Goal: Information Seeking & Learning: Learn about a topic

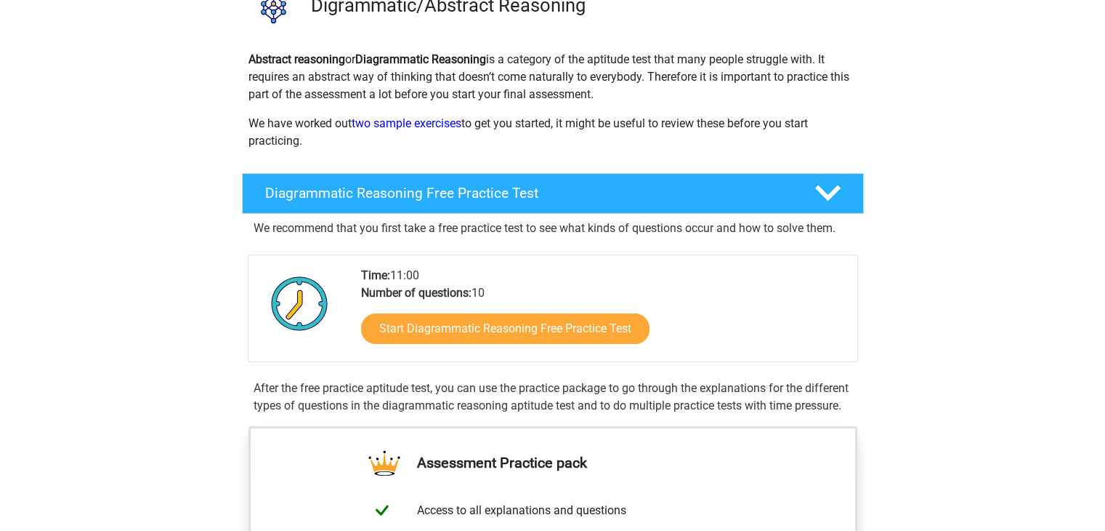
scroll to position [132, 0]
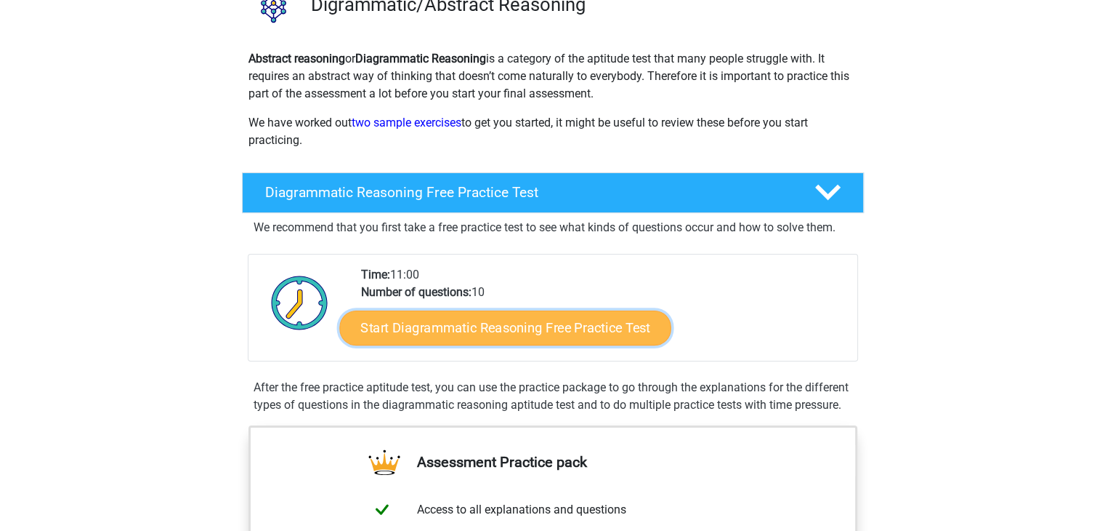
click at [451, 334] on link "Start Diagrammatic Reasoning Free Practice Test" at bounding box center [505, 327] width 332 height 35
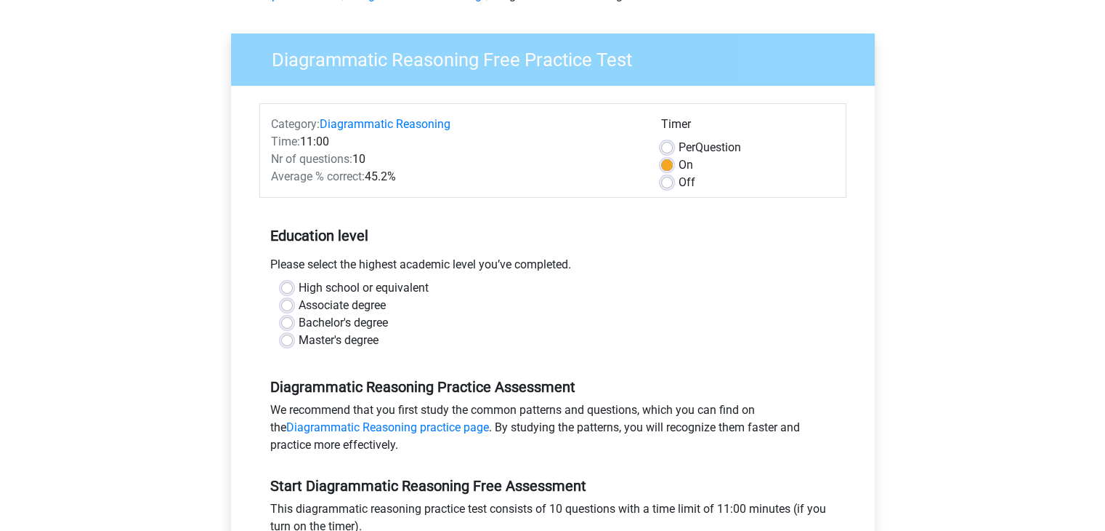
scroll to position [78, 0]
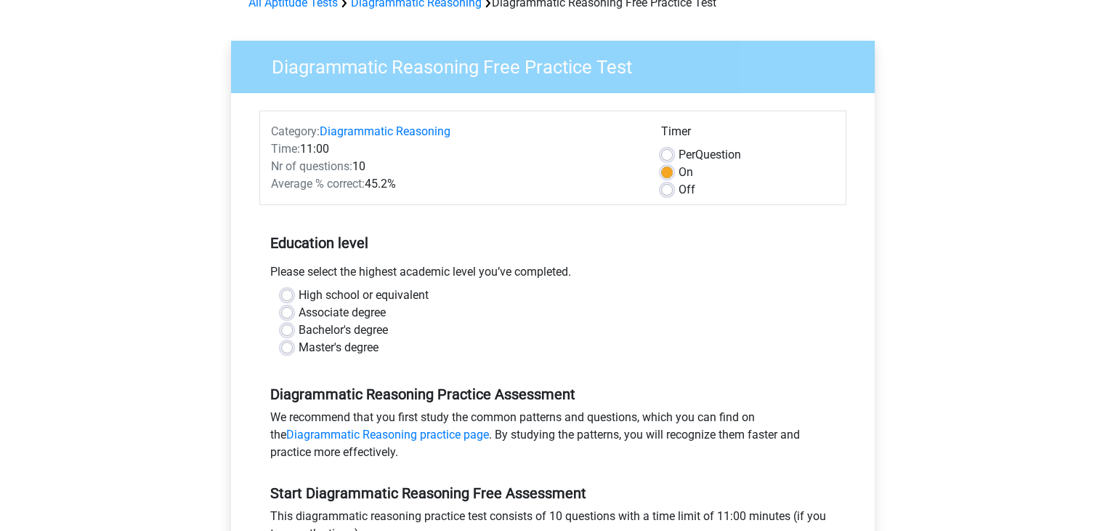
click at [679, 186] on label "Off" at bounding box center [687, 189] width 17 height 17
click at [667, 186] on input "Off" at bounding box center [667, 188] width 12 height 15
radio input "true"
click at [349, 331] on label "Bachelor's degree" at bounding box center [343, 329] width 89 height 17
click at [293, 331] on input "Bachelor's degree" at bounding box center [287, 328] width 12 height 15
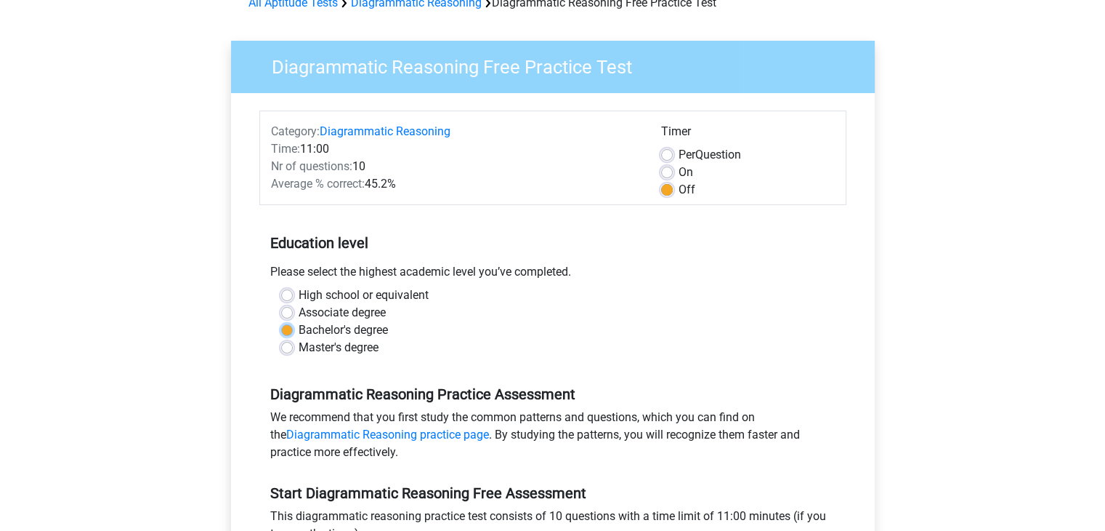
radio input "true"
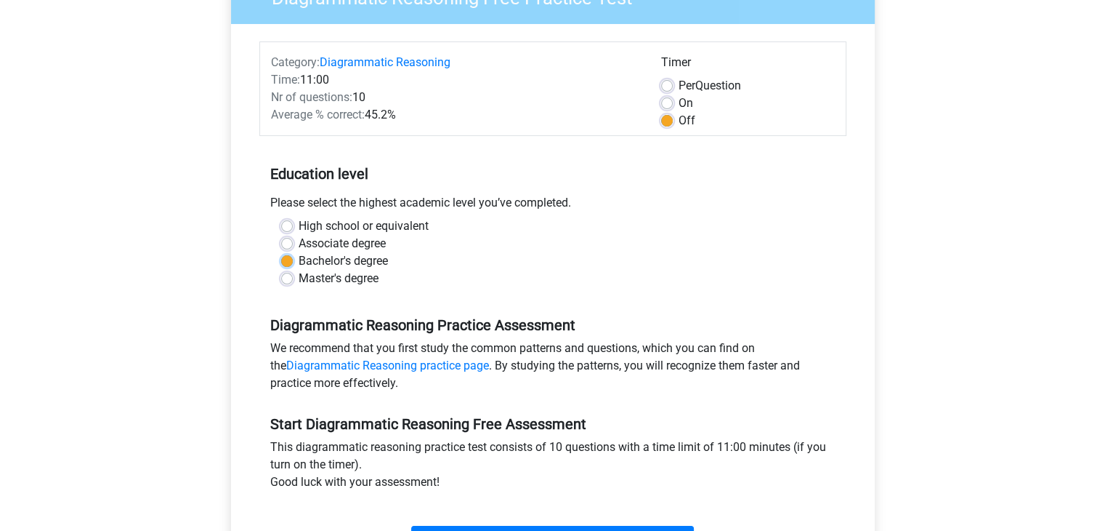
scroll to position [146, 0]
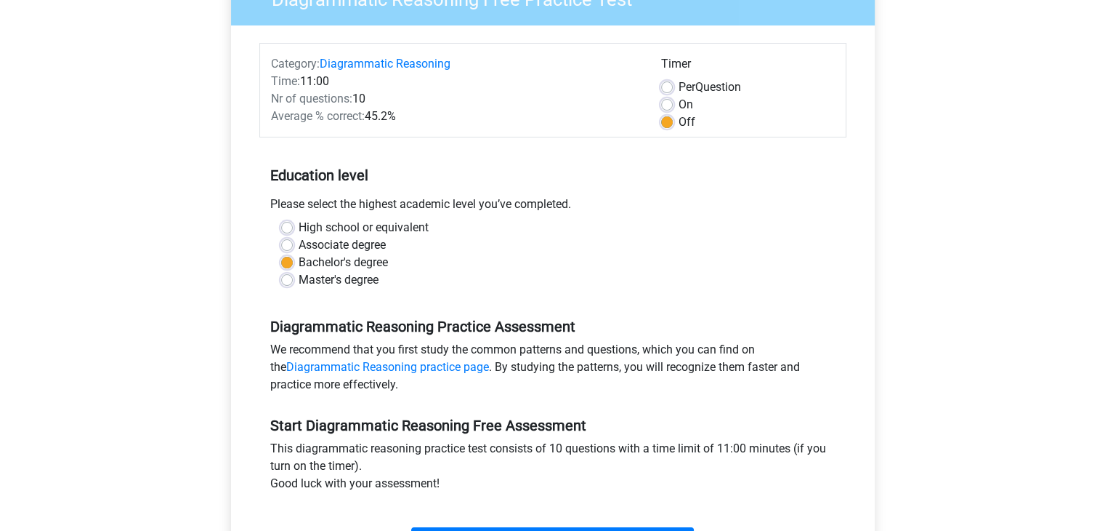
click at [299, 278] on label "Master's degree" at bounding box center [339, 279] width 80 height 17
click at [288, 278] on input "Master's degree" at bounding box center [287, 278] width 12 height 15
radio input "true"
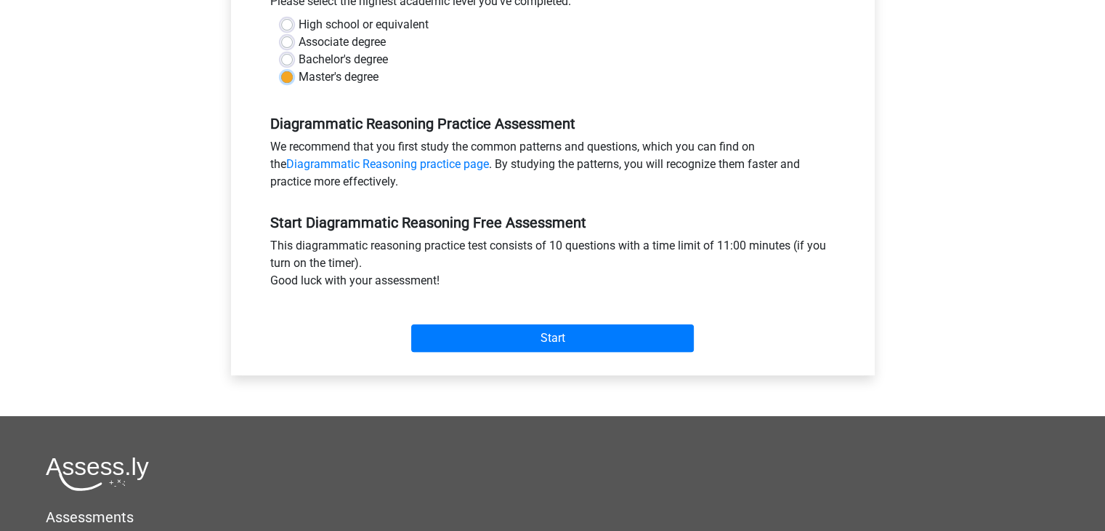
scroll to position [343, 0]
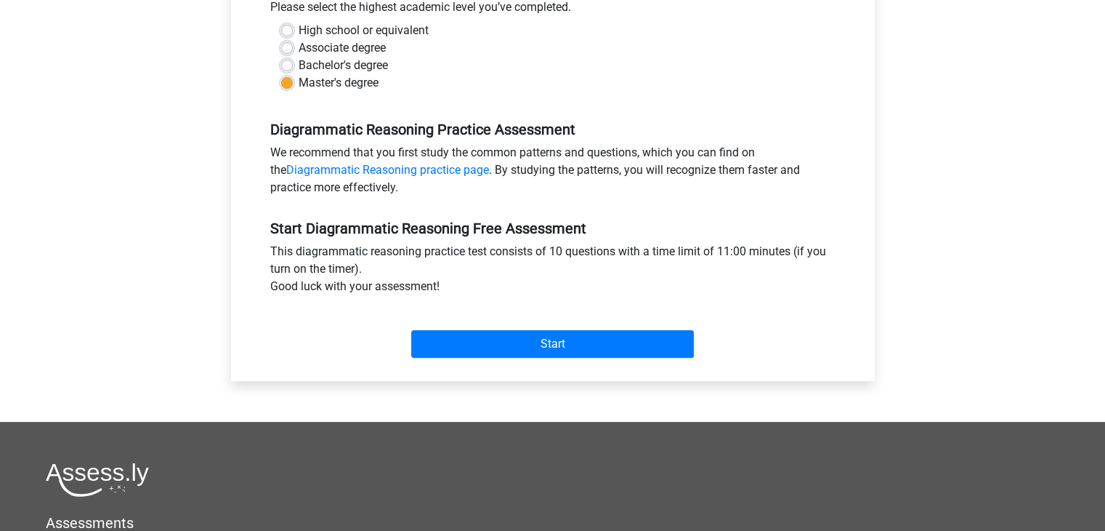
click at [299, 65] on label "Bachelor's degree" at bounding box center [343, 65] width 89 height 17
click at [291, 65] on input "Bachelor's degree" at bounding box center [287, 64] width 12 height 15
radio input "true"
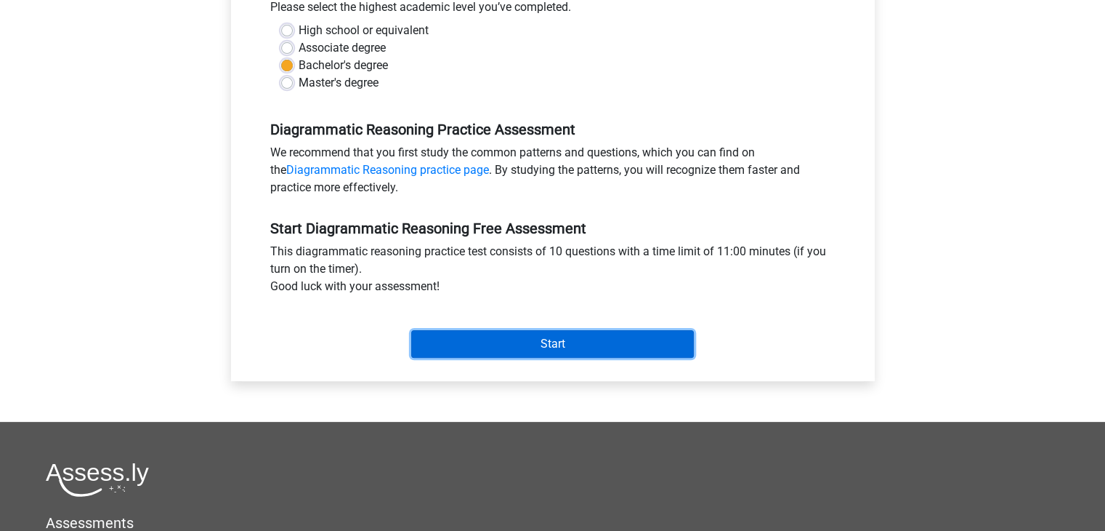
click at [541, 338] on input "Start" at bounding box center [552, 344] width 283 height 28
